Goal: Book appointment/travel/reservation

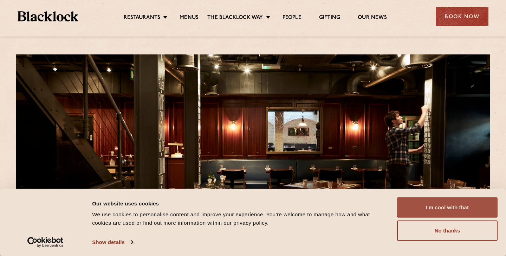
click at [415, 211] on button "I'm cool with that" at bounding box center [447, 208] width 101 height 20
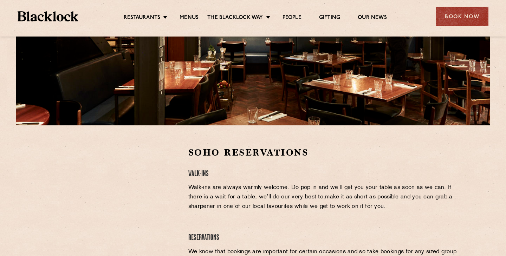
scroll to position [134, 0]
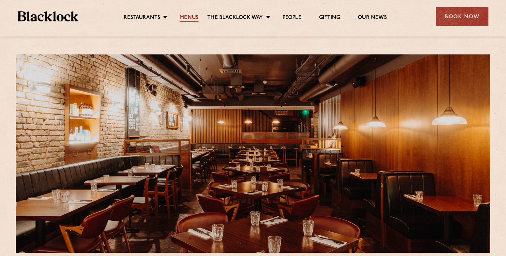
click at [194, 21] on link "Menus" at bounding box center [189, 18] width 19 height 8
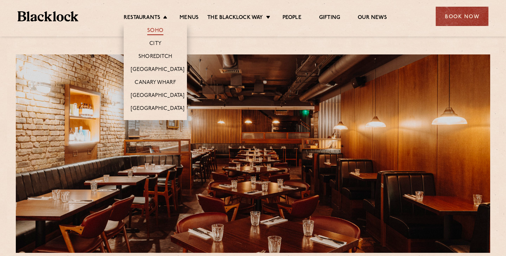
click at [156, 31] on link "Soho" at bounding box center [155, 31] width 16 height 8
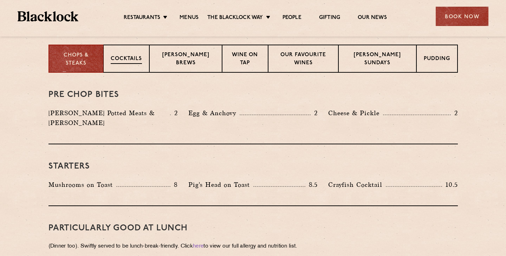
scroll to position [281, 0]
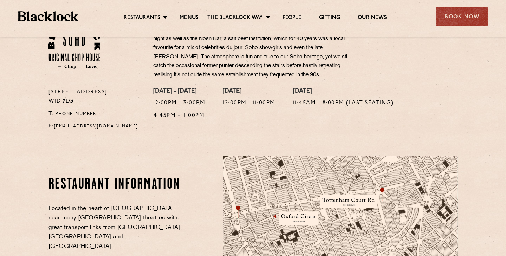
scroll to position [264, 0]
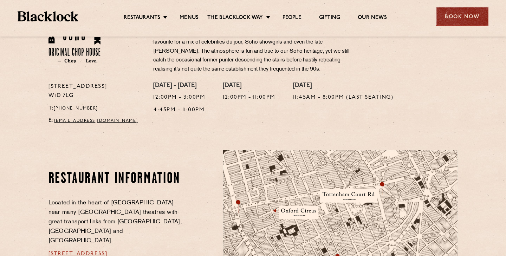
click at [461, 16] on div "Book Now" at bounding box center [462, 16] width 53 height 19
